Goal: Navigation & Orientation: Understand site structure

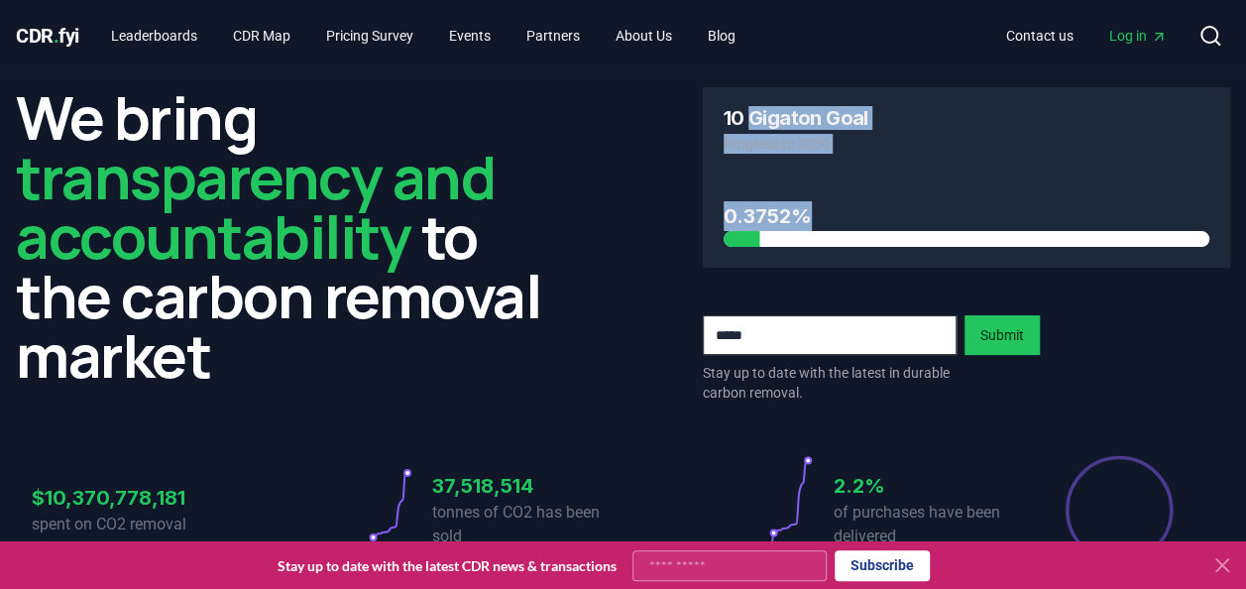
drag, startPoint x: 753, startPoint y: 111, endPoint x: 815, endPoint y: 232, distance: 136.2
click at [815, 232] on div "10 Gigaton Goal Progress to 2050 0.3752%" at bounding box center [967, 177] width 529 height 180
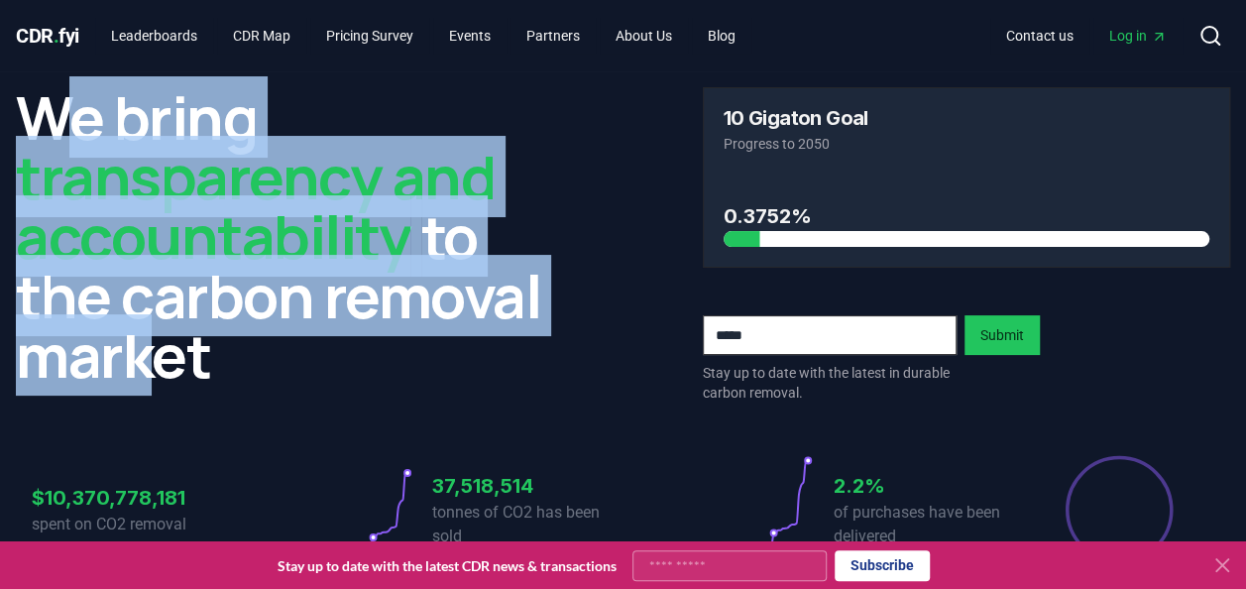
drag, startPoint x: 81, startPoint y: 121, endPoint x: 161, endPoint y: 381, distance: 271.6
click at [161, 381] on h2 "We bring transparency and accountability to the carbon removal market" at bounding box center [280, 235] width 529 height 297
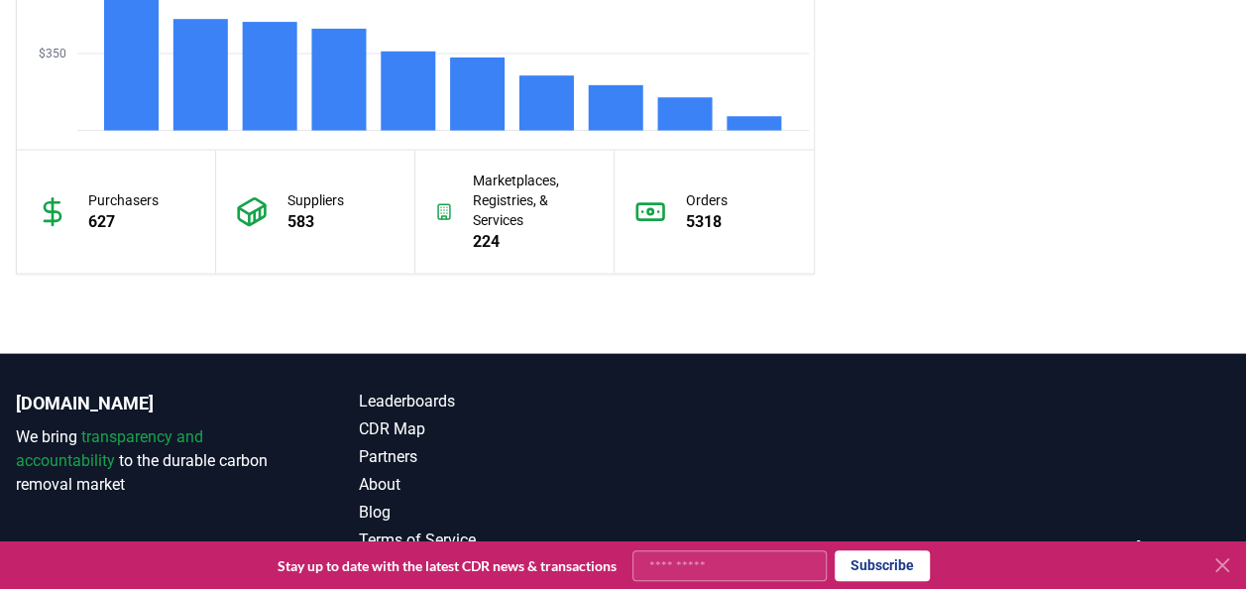
scroll to position [1977, 0]
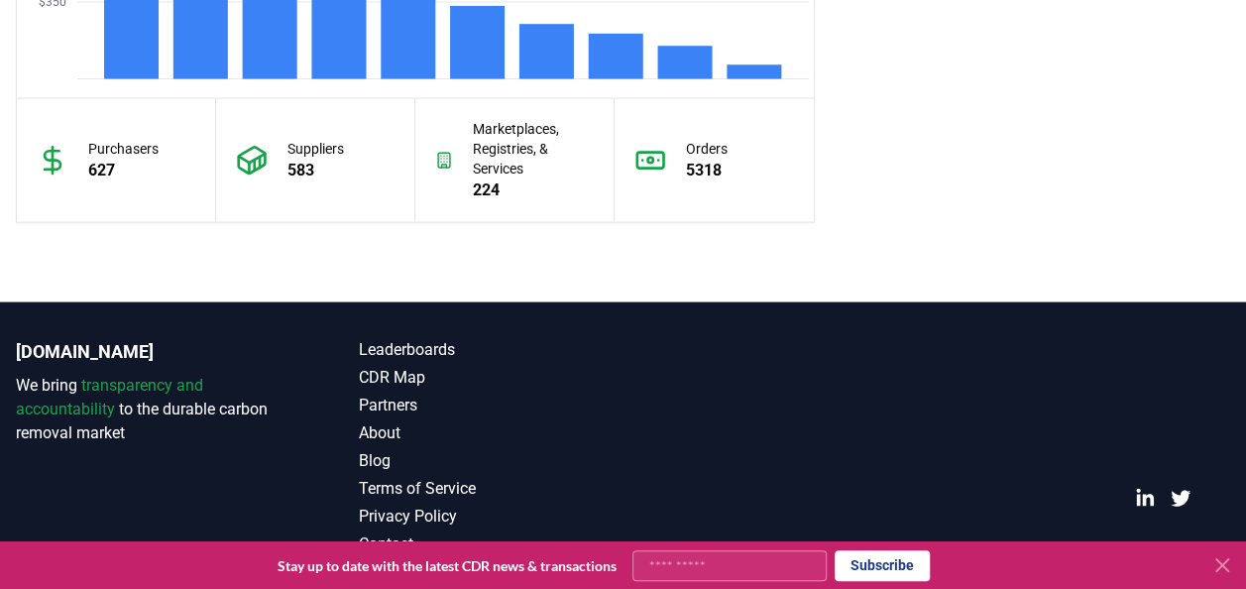
click at [1231, 566] on icon at bounding box center [1223, 565] width 24 height 24
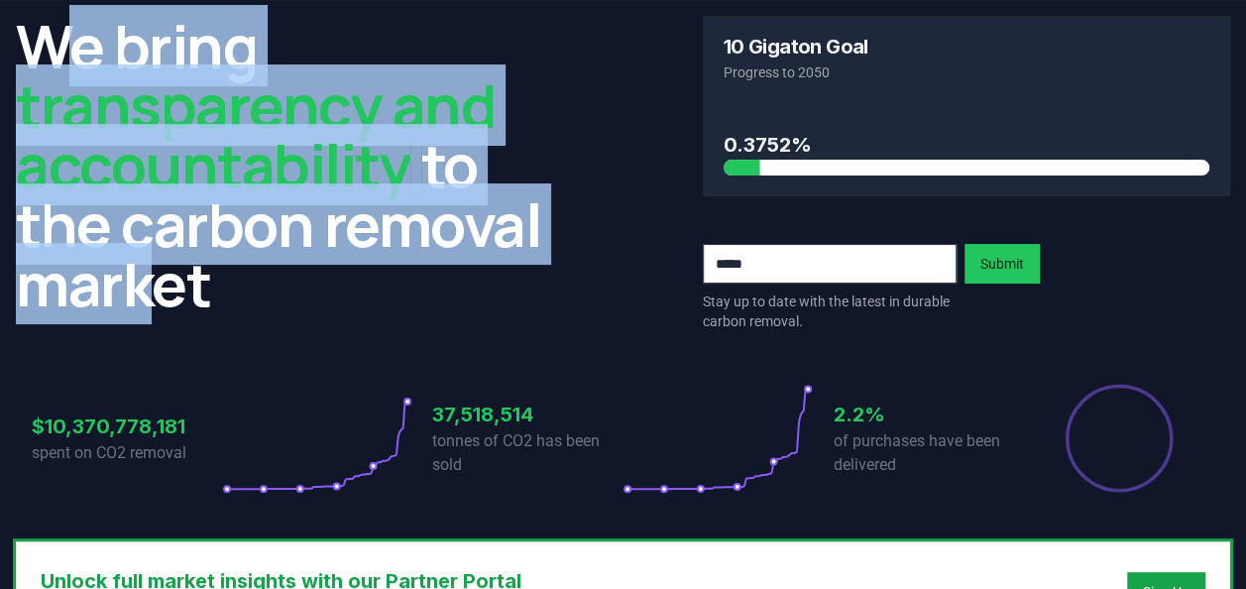
scroll to position [0, 0]
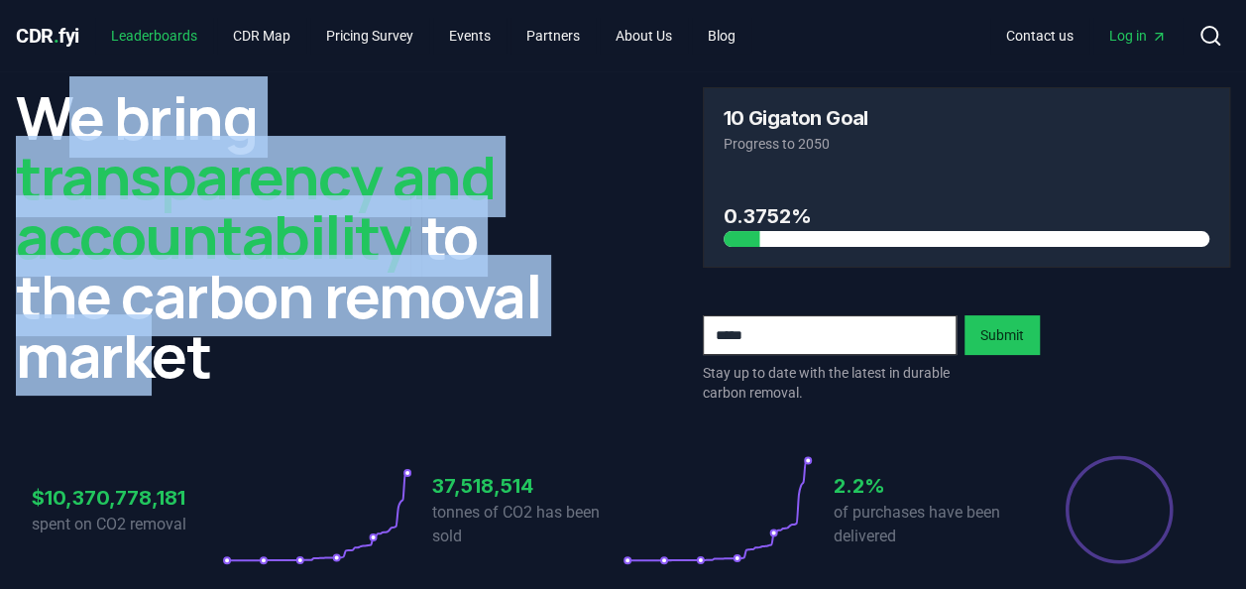
click at [180, 29] on link "Leaderboards" at bounding box center [154, 36] width 118 height 36
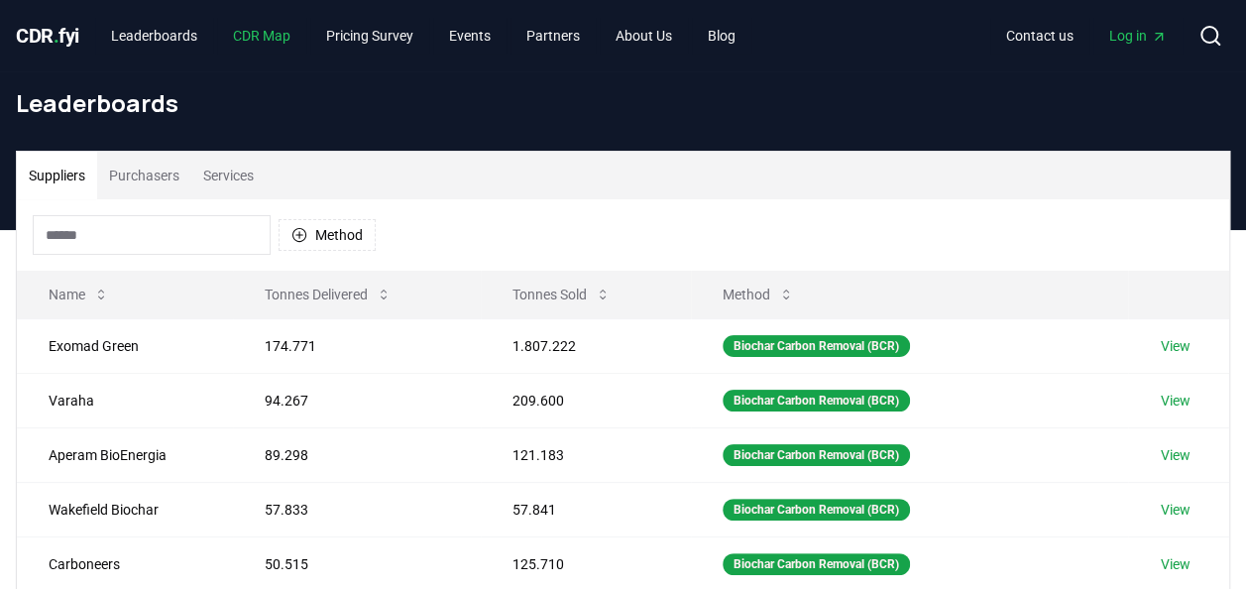
click at [294, 36] on link "CDR Map" at bounding box center [261, 36] width 89 height 36
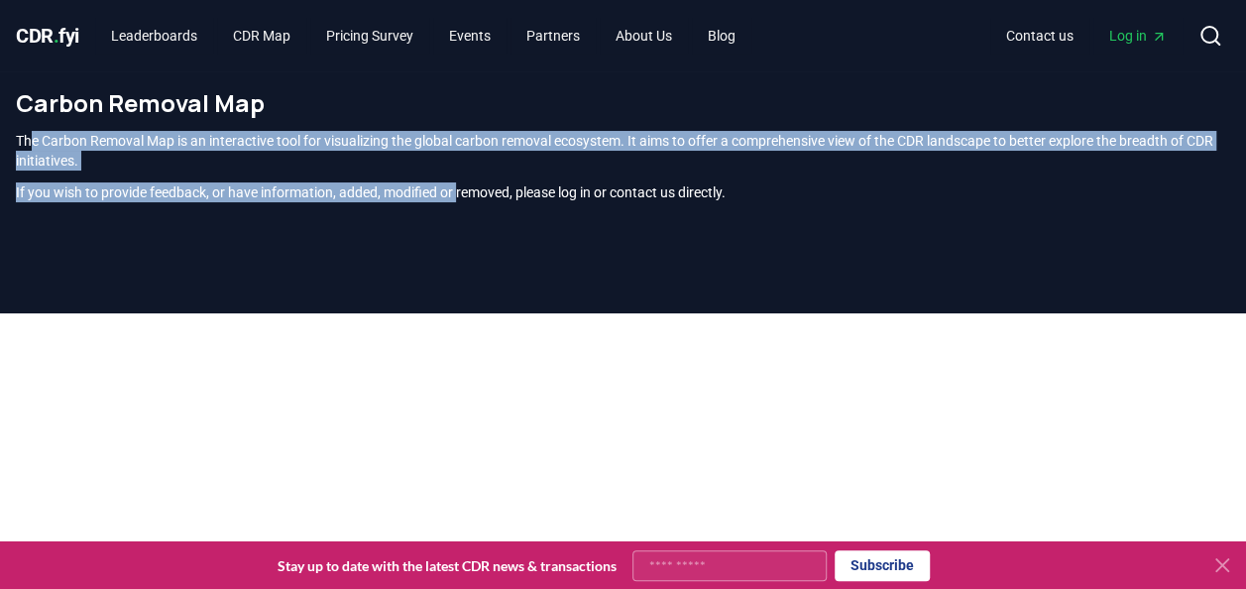
drag, startPoint x: 28, startPoint y: 136, endPoint x: 477, endPoint y: 195, distance: 453.1
click at [477, 195] on div "The Carbon Removal Map is an interactive tool for visualizing the global carbon…" at bounding box center [623, 166] width 1215 height 71
click at [881, 563] on button "Subscribe" at bounding box center [882, 565] width 95 height 31
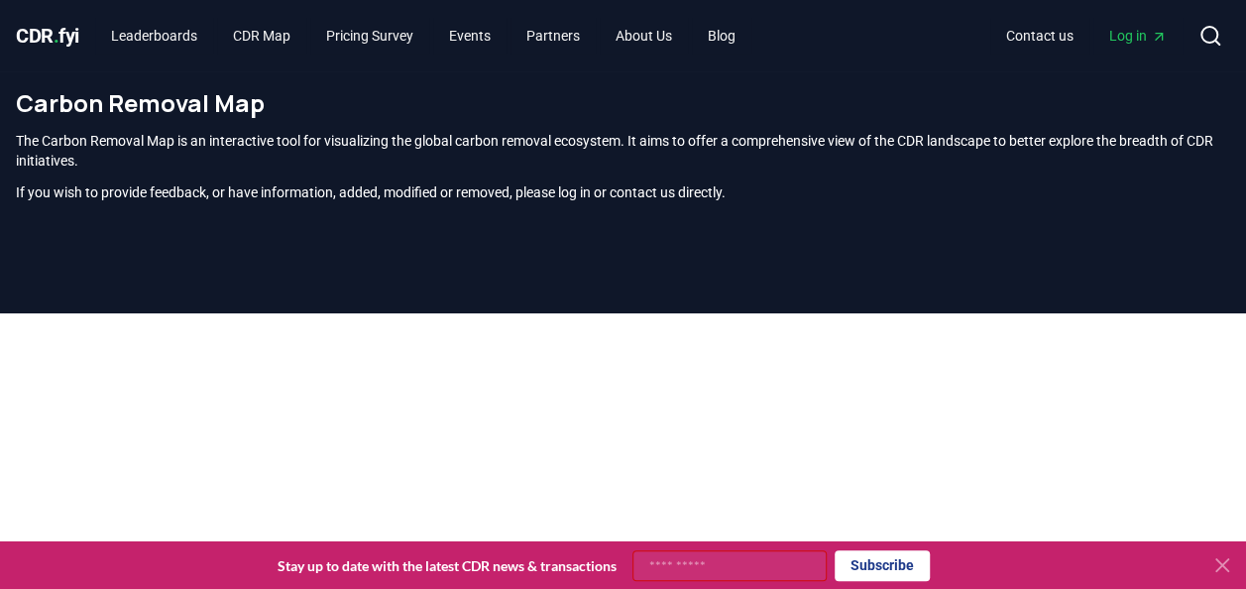
click at [40, 33] on span "CDR . fyi" at bounding box center [47, 36] width 63 height 24
